Goal: Task Accomplishment & Management: Use online tool/utility

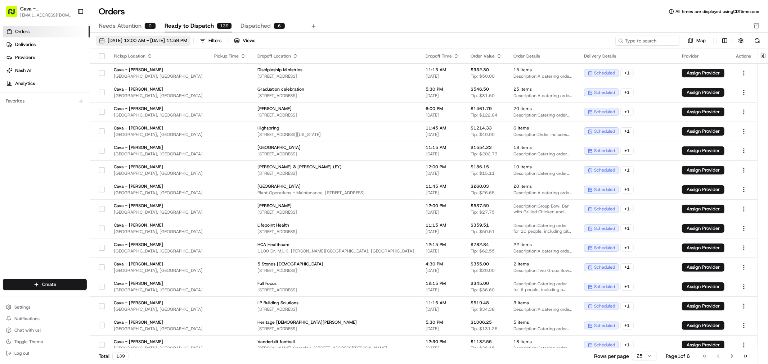
click at [169, 41] on span "[DATE] 12:00 AM - [DATE] 11:59 PM" at bounding box center [148, 40] width 80 height 6
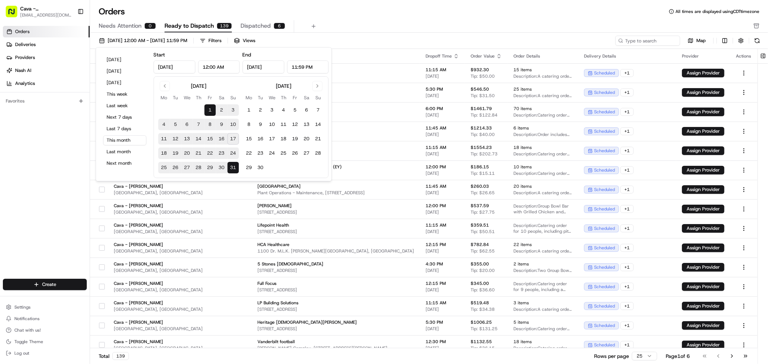
click at [164, 152] on button "18" at bounding box center [164, 154] width 12 height 12
type input "[DATE]"
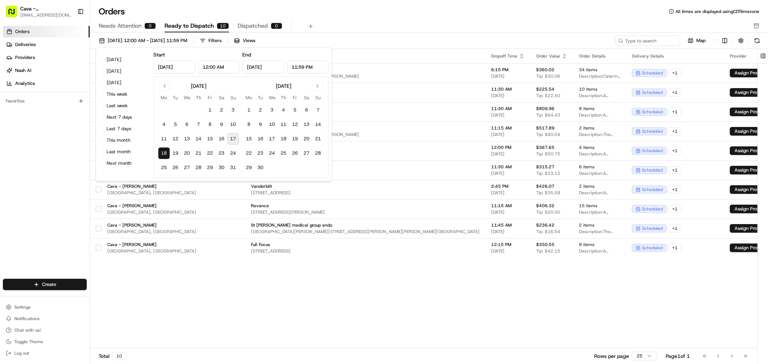
drag, startPoint x: 165, startPoint y: 151, endPoint x: 169, endPoint y: 149, distance: 4.7
click at [167, 151] on button "18" at bounding box center [164, 154] width 12 height 12
click at [261, 290] on div "Pickup Location Pickup Time Dropoff Location Dropoff Time Order Value Order Det…" at bounding box center [448, 199] width 716 height 300
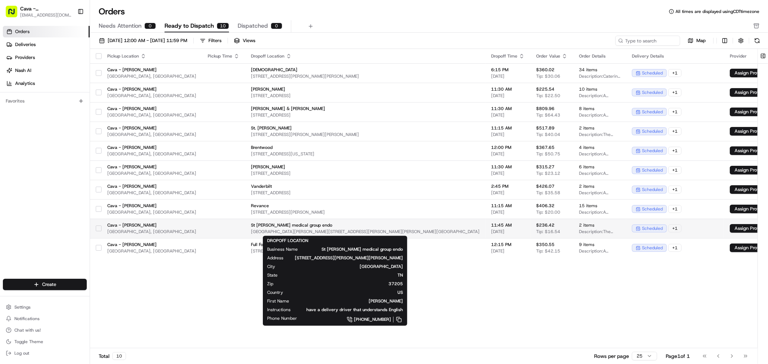
click at [297, 232] on span "[GEOGRAPHIC_DATA][PERSON_NAME][STREET_ADDRESS][PERSON_NAME][PERSON_NAME][GEOGRA…" at bounding box center [365, 232] width 229 height 6
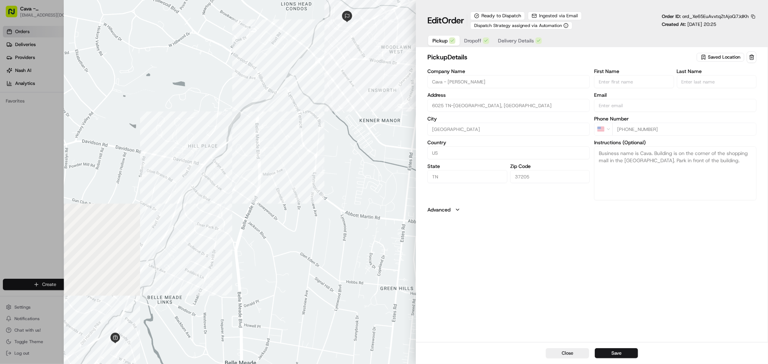
type input "+1"
click at [22, 132] on div at bounding box center [384, 182] width 768 height 364
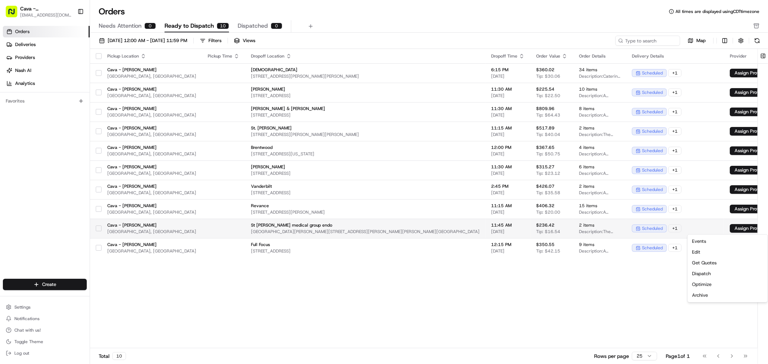
click at [742, 227] on html "Cava - Belle [PERSON_NAME] [EMAIL_ADDRESS][DOMAIN_NAME] Toggle Sidebar Orders D…" at bounding box center [384, 182] width 768 height 364
click at [707, 278] on div "Dispatch" at bounding box center [727, 274] width 77 height 11
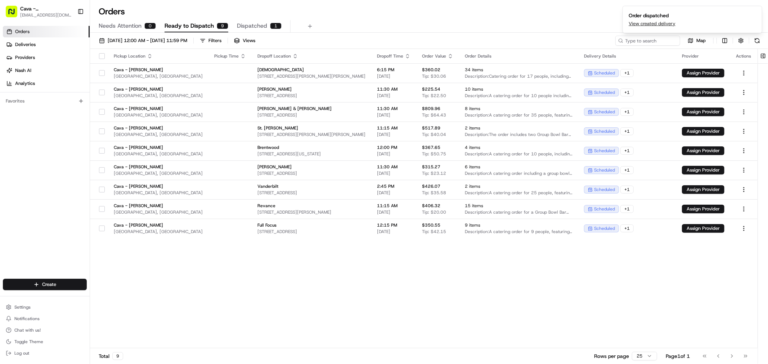
drag, startPoint x: 254, startPoint y: 21, endPoint x: 260, endPoint y: 30, distance: 11.5
click at [257, 26] on button "Dispatched 1" at bounding box center [259, 26] width 45 height 12
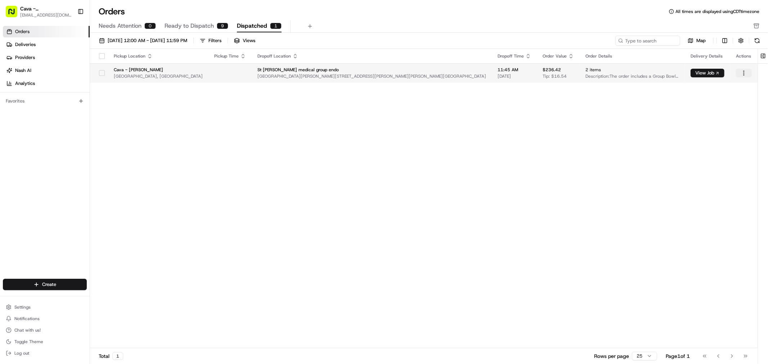
click at [743, 75] on html "Cava - Belle [PERSON_NAME] [EMAIL_ADDRESS][DOMAIN_NAME] Toggle Sidebar Orders D…" at bounding box center [384, 182] width 768 height 364
click at [721, 99] on div "View Dispatched Job" at bounding box center [727, 96] width 77 height 11
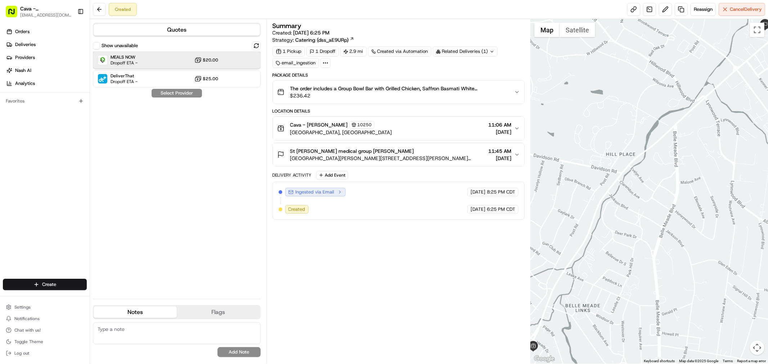
click at [139, 69] on div "MEALS NOW Dropoff ETA - $20.00" at bounding box center [177, 59] width 168 height 17
click at [354, 93] on span "$236.42" at bounding box center [399, 95] width 218 height 7
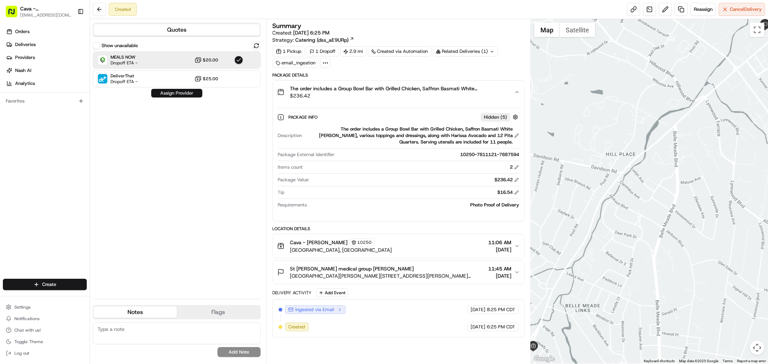
click at [192, 91] on button "Assign Provider" at bounding box center [176, 93] width 51 height 9
